Goal: Task Accomplishment & Management: Use online tool/utility

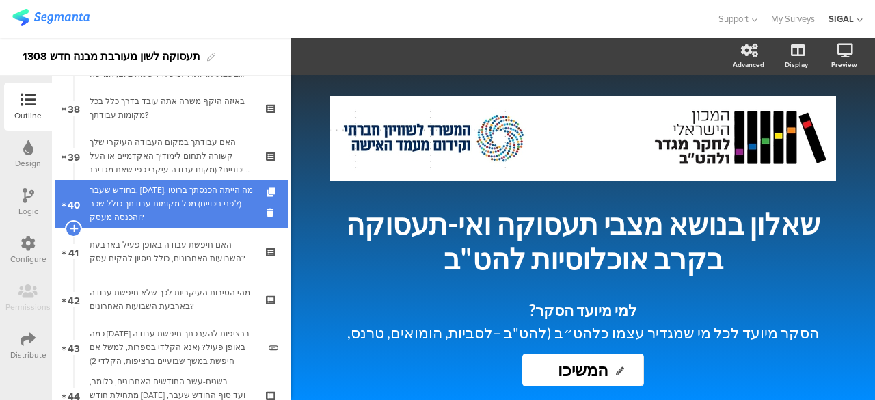
scroll to position [1847, 0]
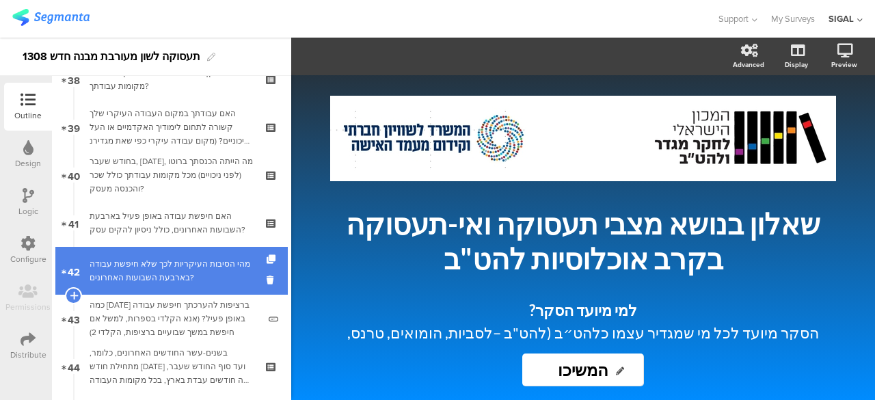
click at [198, 273] on div "מהי הסיבות העיקריות לכך שלא חיפשת עבודה בארבעת השבועות האחרונים?" at bounding box center [171, 270] width 163 height 27
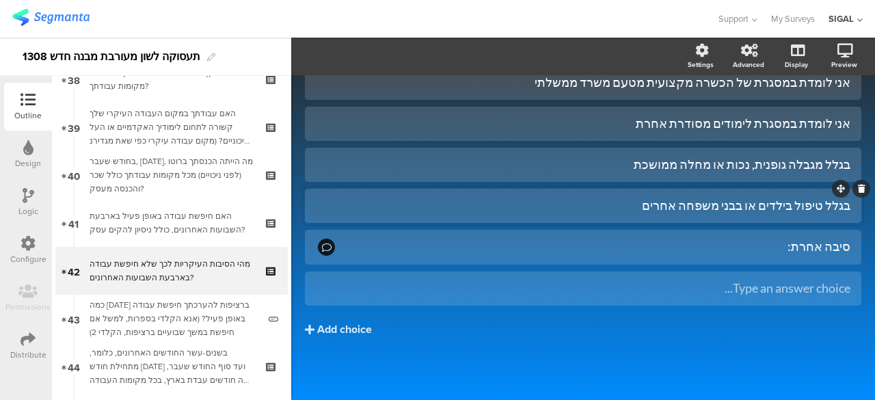
scroll to position [363, 0]
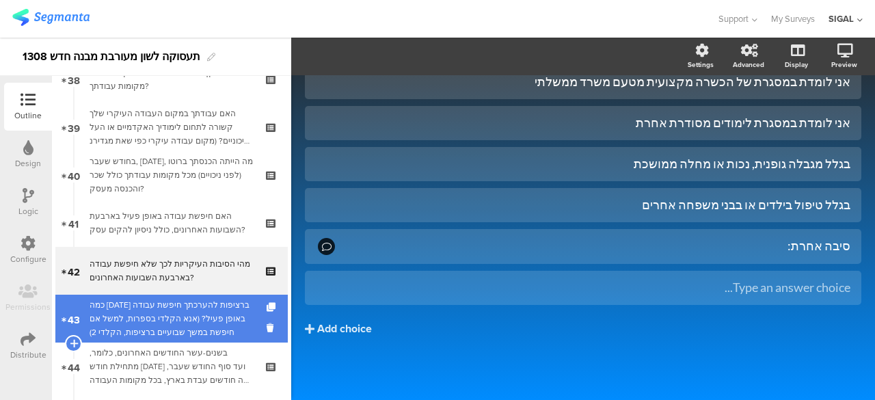
click at [189, 308] on div "כמה [DATE] ברציפות להערכתך חיפשת עבודה באופן פעיל? (אנא הקלדי בספרות, למשל אם ח…" at bounding box center [174, 318] width 169 height 41
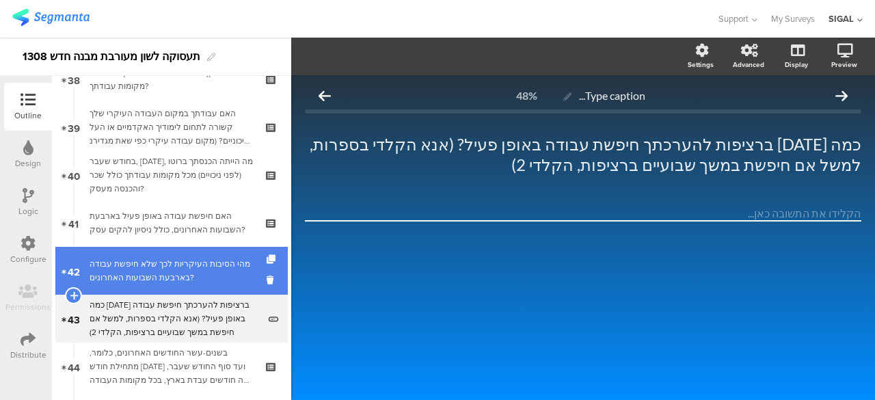
click at [172, 270] on div "מהי הסיבות העיקריות לכך שלא חיפשת עבודה בארבעת השבועות האחרונים?" at bounding box center [171, 270] width 163 height 27
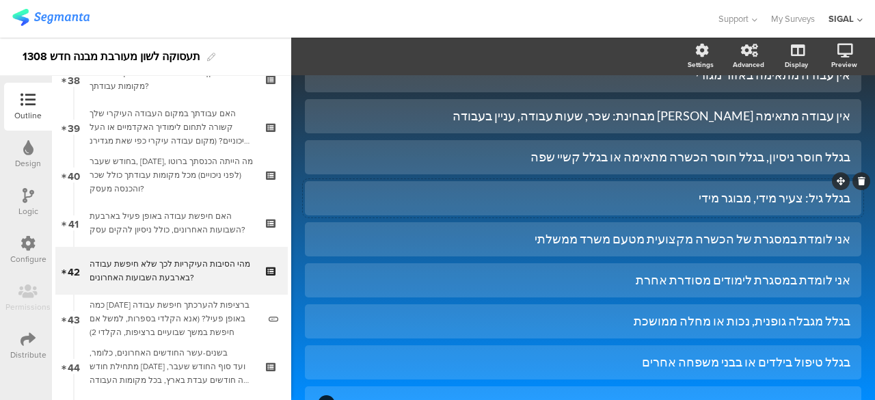
scroll to position [274, 0]
